Goal: Obtain resource: Download file/media

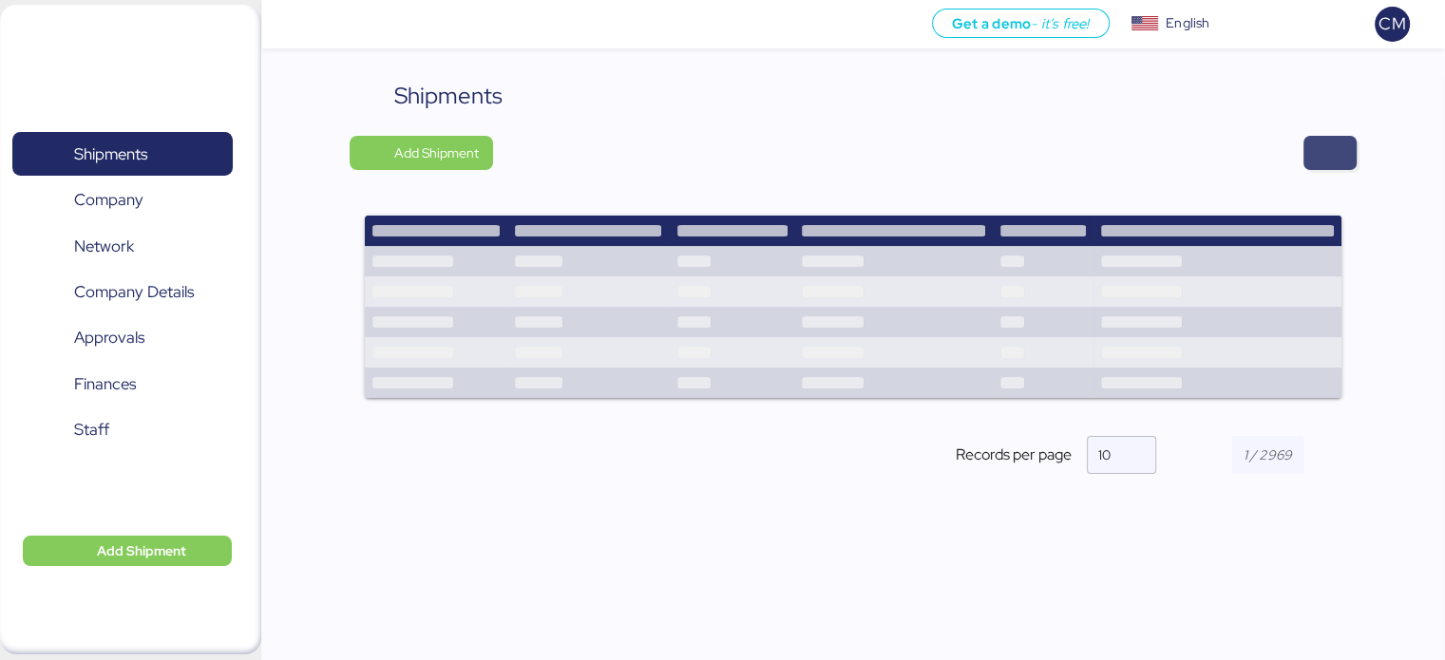
click at [1331, 157] on span "button" at bounding box center [1329, 153] width 23 height 27
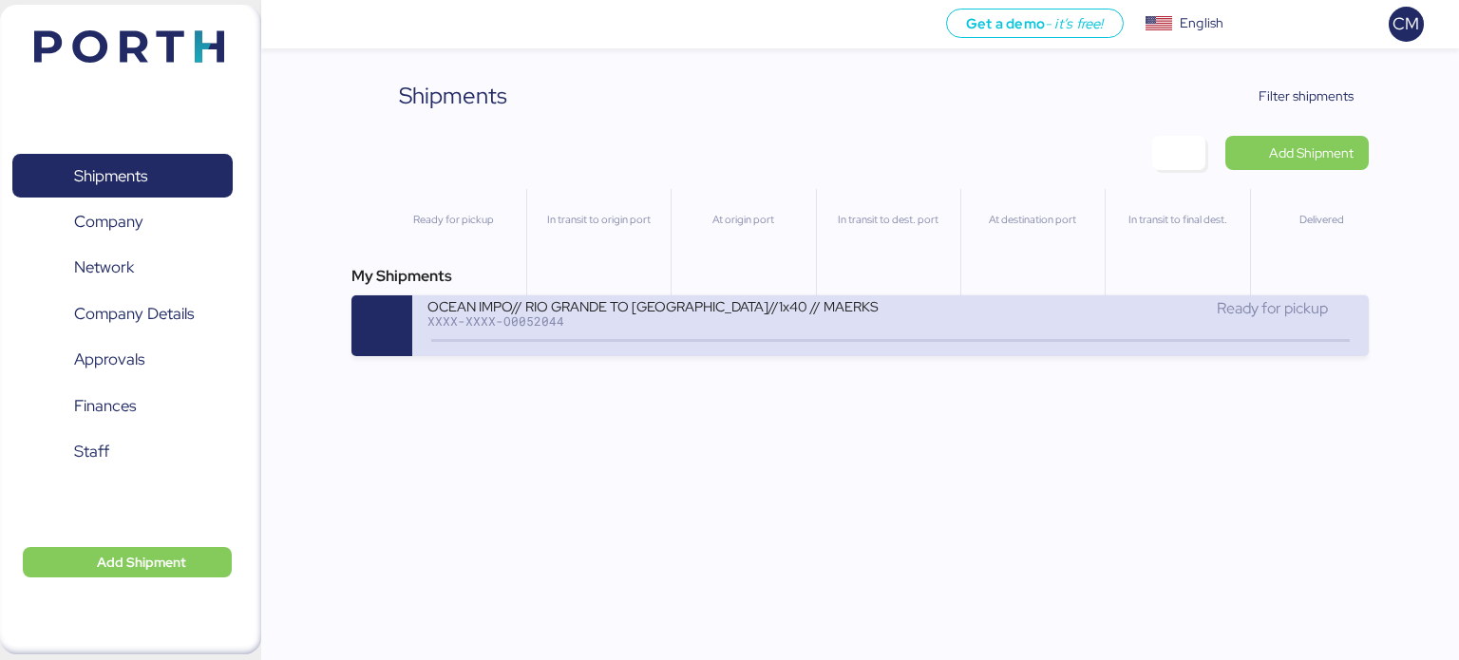
click at [897, 320] on div "Ready for pickup" at bounding box center [1123, 317] width 464 height 41
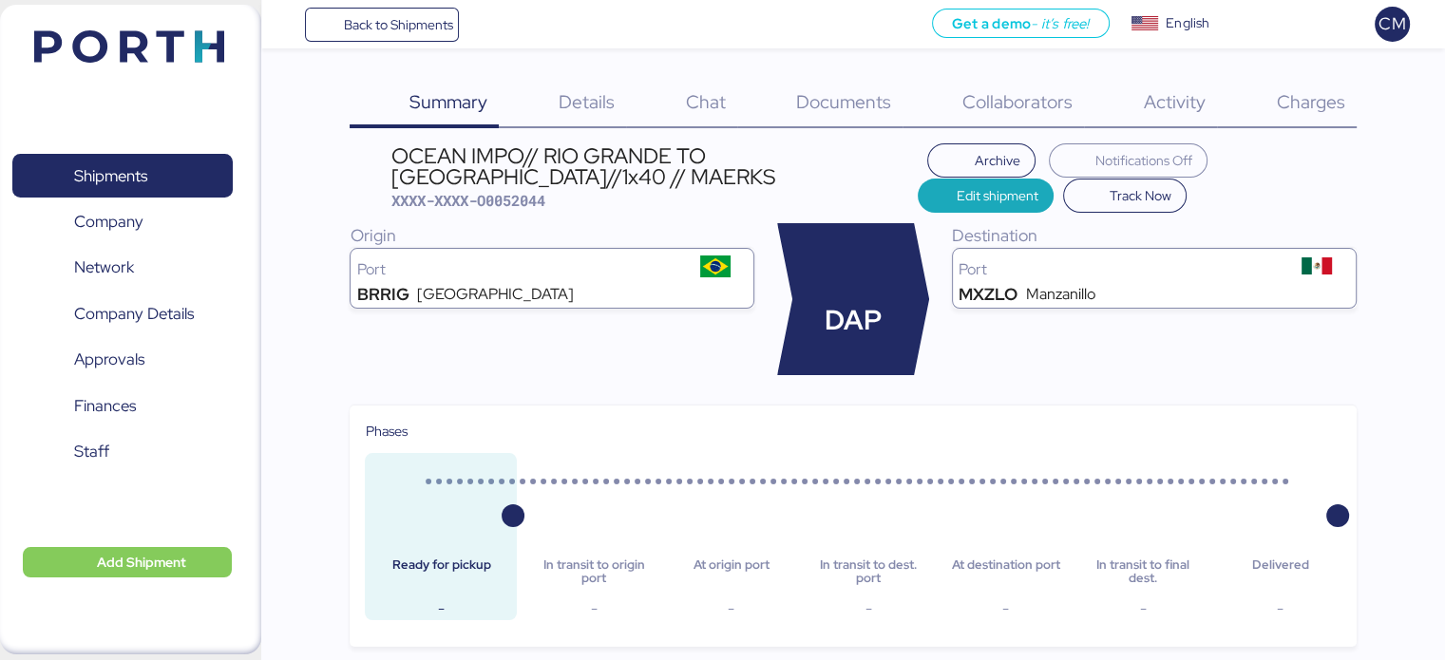
click at [1312, 103] on span "Charges" at bounding box center [1310, 101] width 68 height 25
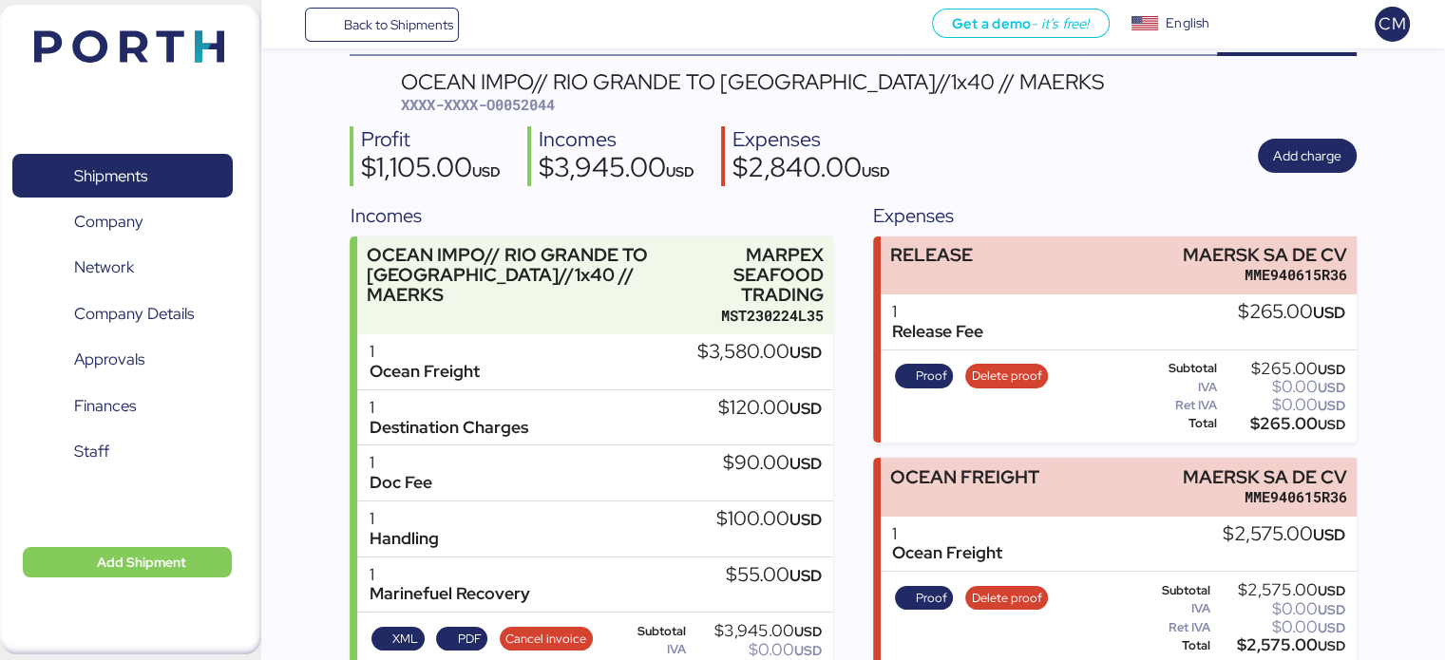
scroll to position [131, 0]
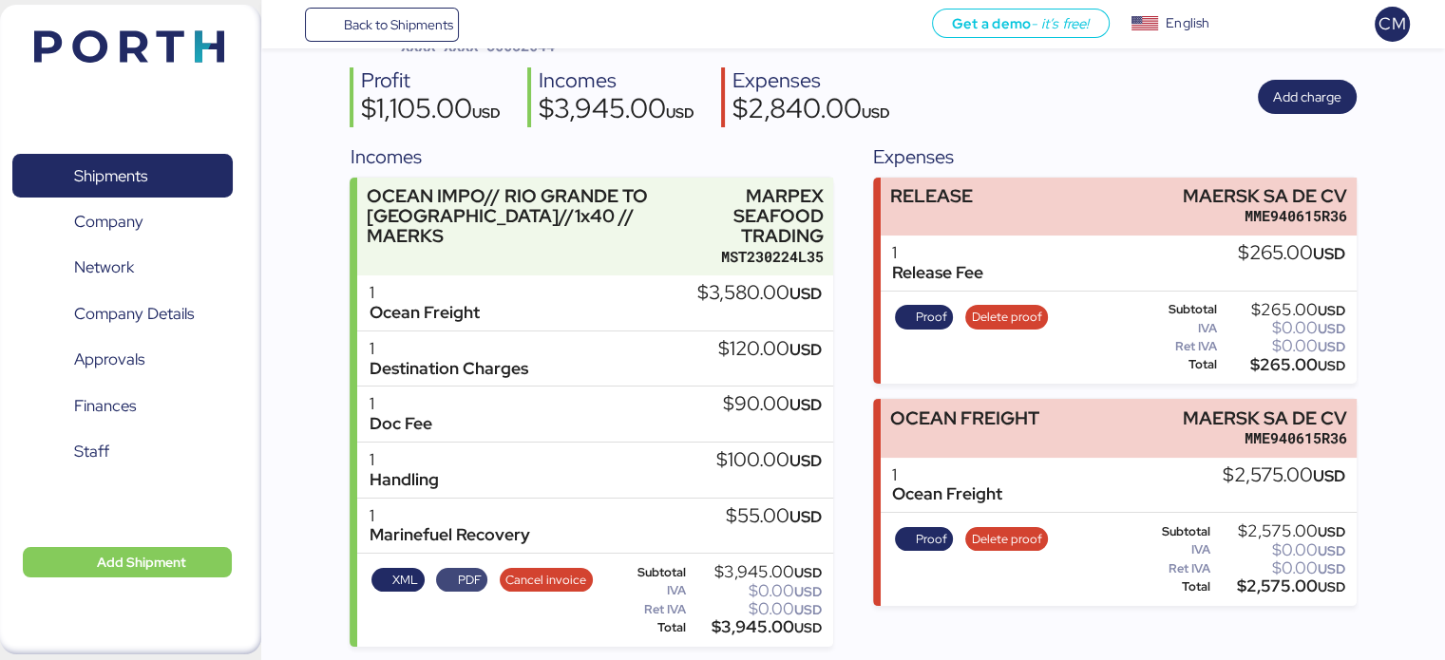
click at [458, 586] on span "PDF" at bounding box center [470, 580] width 24 height 21
